Goal: Transaction & Acquisition: Purchase product/service

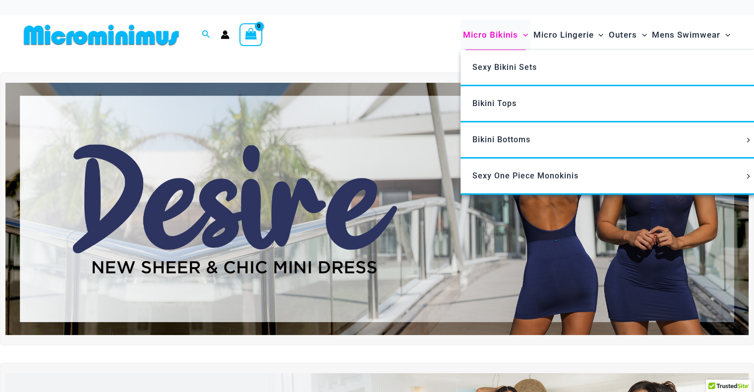
click at [472, 37] on span "Micro Bikinis" at bounding box center [490, 34] width 55 height 25
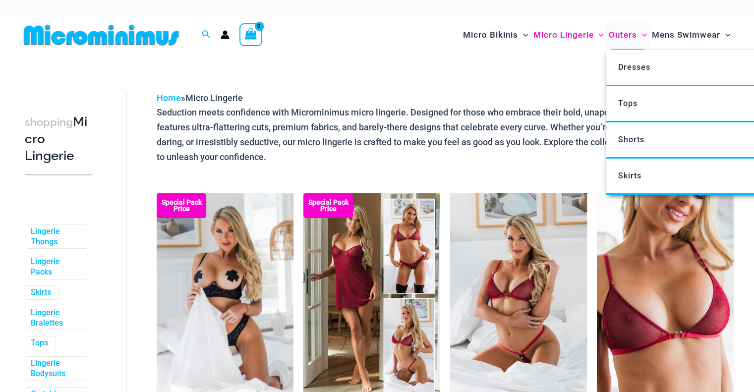
click at [618, 35] on span "Outers" at bounding box center [622, 34] width 28 height 25
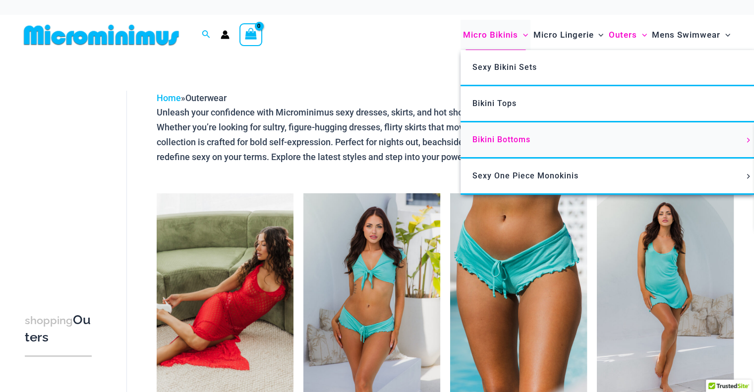
click at [497, 145] on link "Bikini Bottoms" at bounding box center [607, 140] width 295 height 36
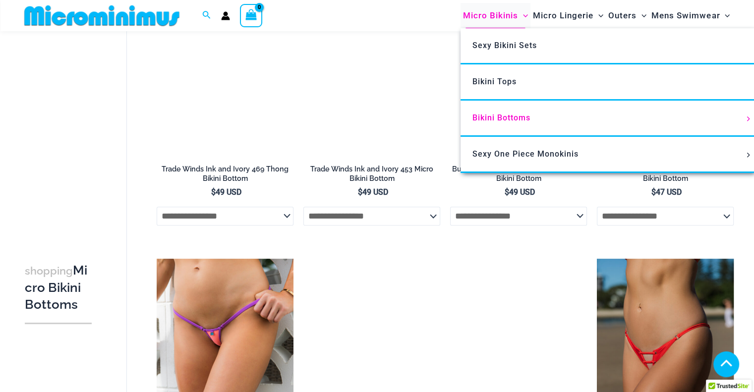
scroll to position [586, 0]
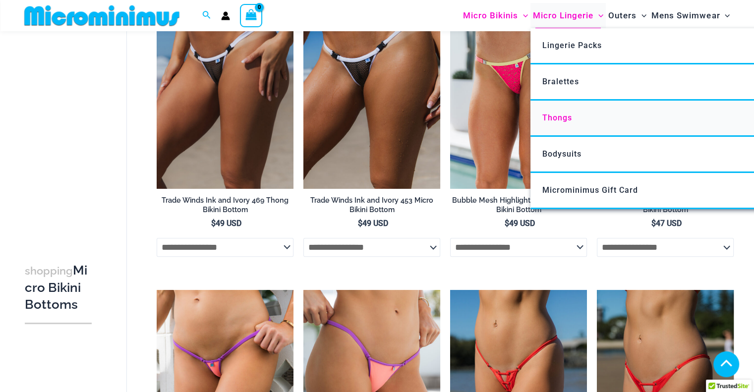
click at [550, 121] on span "Thongs" at bounding box center [557, 117] width 30 height 9
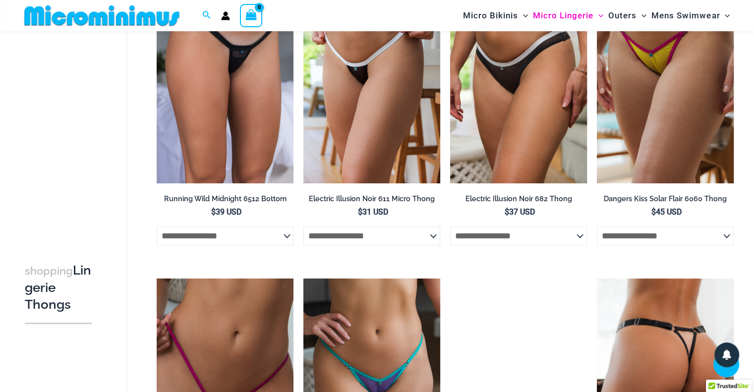
scroll to position [536, 0]
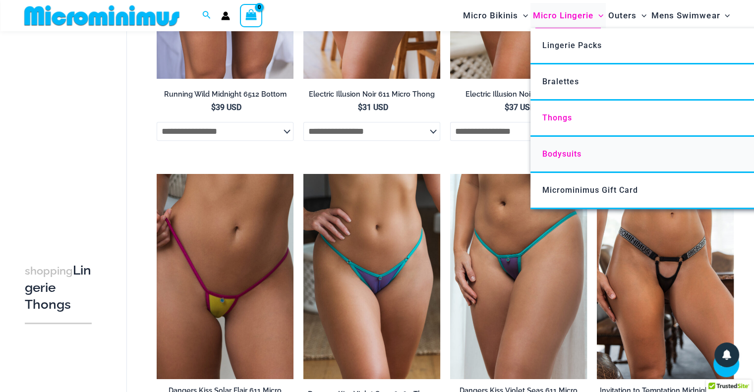
click at [556, 157] on span "Bodysuits" at bounding box center [561, 153] width 39 height 9
